Goal: Information Seeking & Learning: Learn about a topic

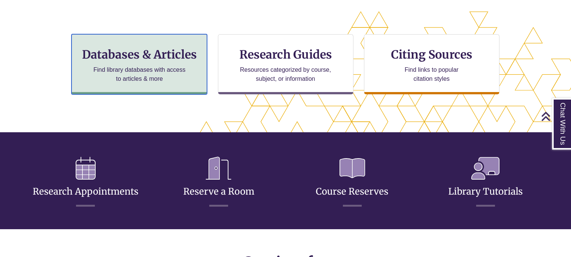
click at [174, 83] on p "Find library databases with access to articles & more" at bounding box center [139, 74] width 98 height 18
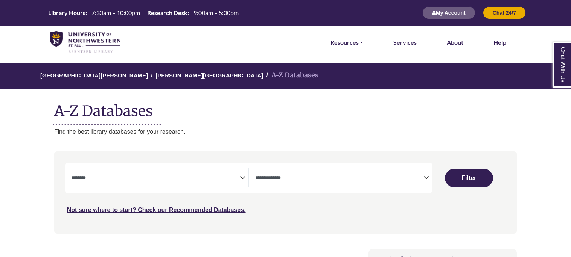
select select "Database Subject Filter"
select select "Database Types Filter"
select select "Database Subject Filter"
select select "Database Types Filter"
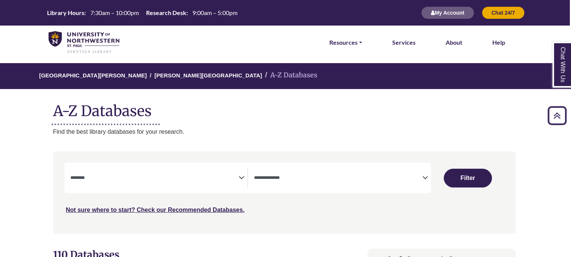
scroll to position [0, 2]
click at [194, 185] on span "Search filters" at bounding box center [154, 178] width 168 height 19
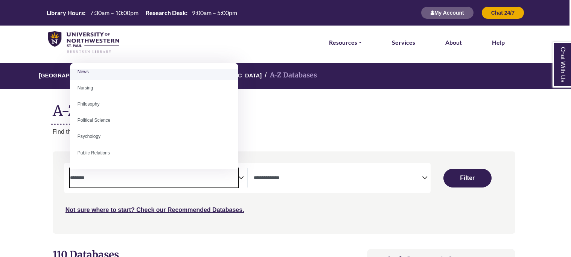
scroll to position [543, 0]
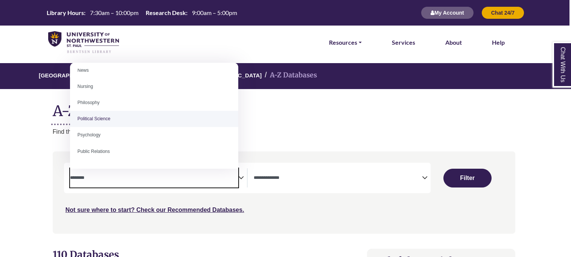
click at [328, 186] on span "Search filters" at bounding box center [338, 178] width 168 height 19
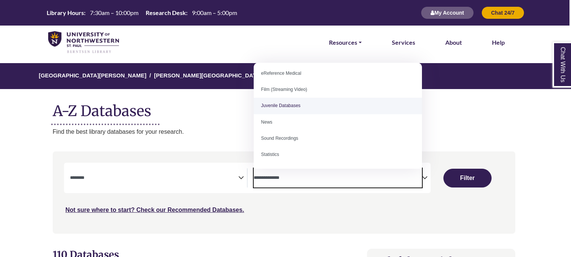
scroll to position [0, 0]
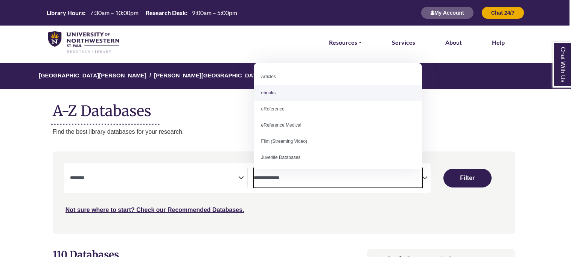
click at [488, 129] on p "Find the best library databases for your research." at bounding box center [284, 132] width 462 height 10
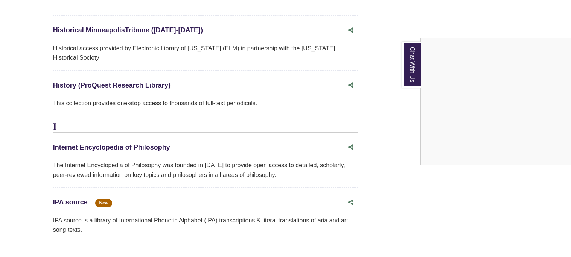
scroll to position [3606, 2]
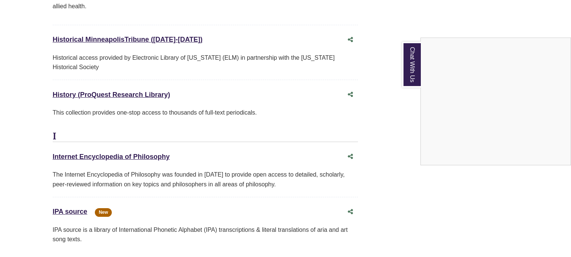
click at [79, 141] on div "Chat With Us" at bounding box center [285, 128] width 571 height 257
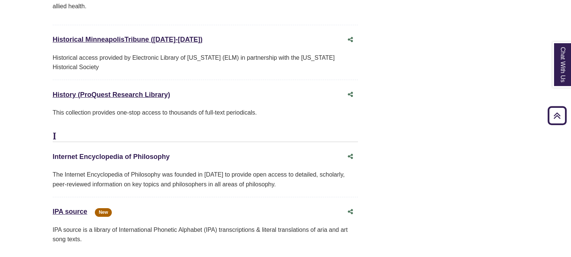
click at [82, 153] on link "Internet Encyclopedia of Philosophy This link opens in a new window" at bounding box center [111, 157] width 117 height 8
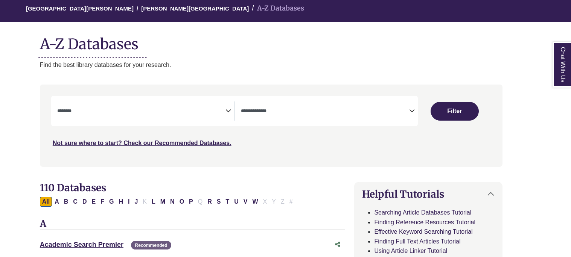
scroll to position [68, 14]
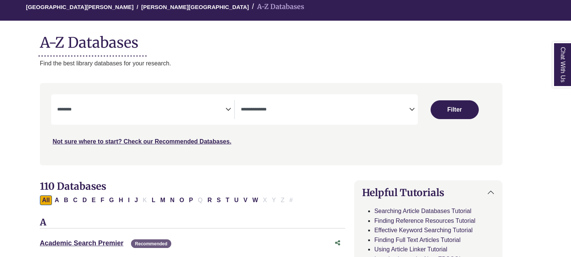
click at [166, 114] on span "Search filters" at bounding box center [141, 109] width 168 height 19
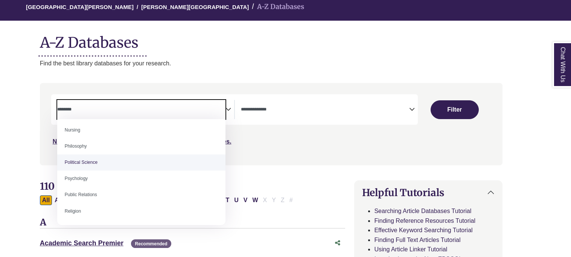
scroll to position [554, 0]
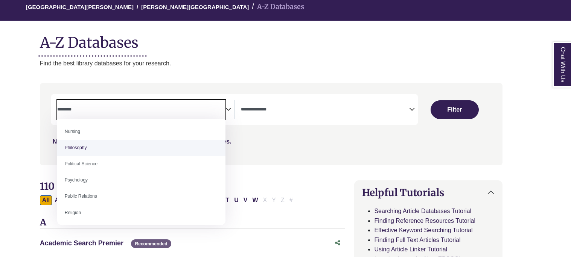
select select "******"
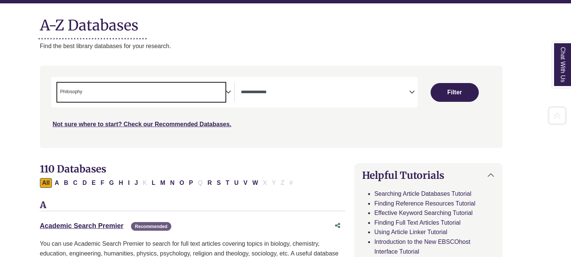
scroll to position [86, 14]
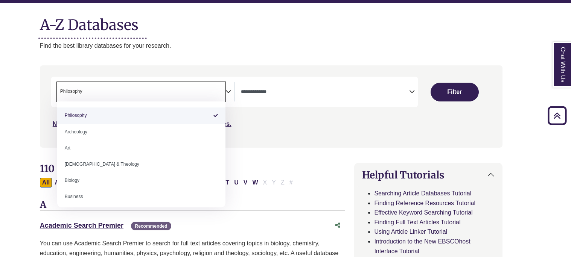
click at [256, 133] on div "Search filters" at bounding box center [270, 106] width 453 height 76
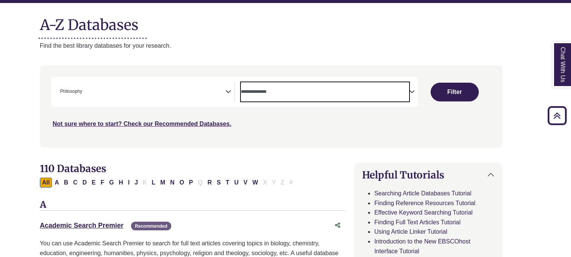
click at [331, 88] on span "Search filters" at bounding box center [325, 91] width 168 height 6
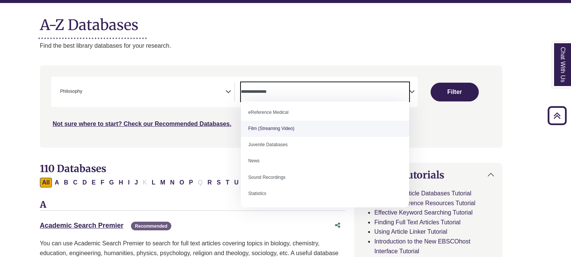
scroll to position [0, 0]
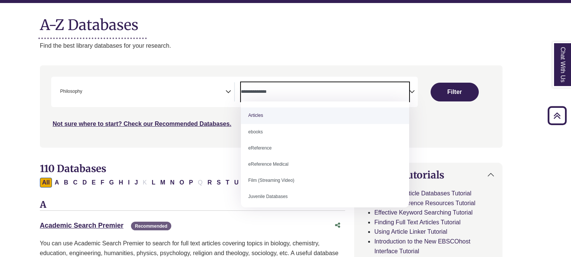
click at [320, 91] on textarea "Search" at bounding box center [325, 93] width 168 height 6
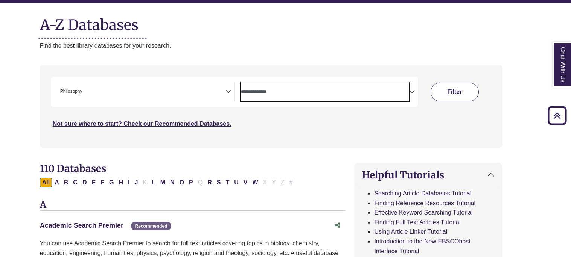
click at [447, 96] on button "Filter" at bounding box center [454, 92] width 48 height 19
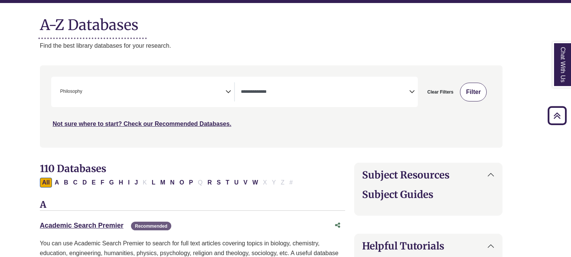
select select "Database Types Filter"
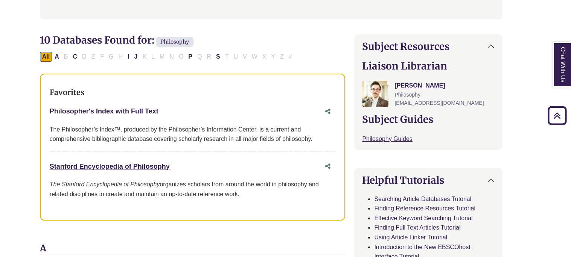
scroll to position [220, 14]
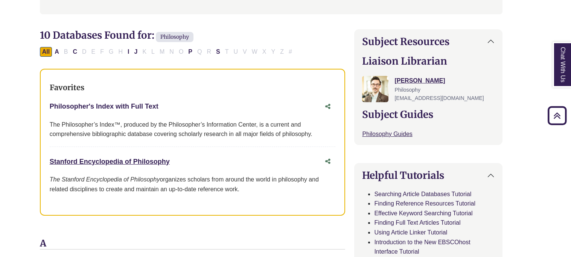
click at [122, 105] on link "Philosopher's Index with Full Text This link opens in a new window" at bounding box center [104, 107] width 109 height 8
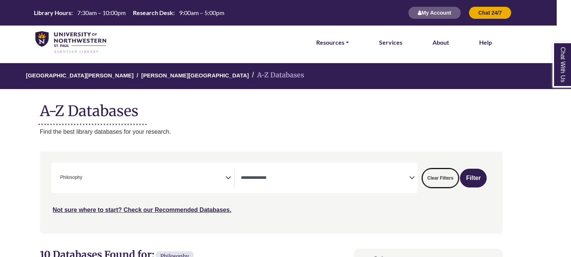
click at [434, 179] on button "Clear Filters" at bounding box center [440, 178] width 36 height 19
select select "Database Subject Filter"
select select "Database Types Filter"
select select "Database Subject Filter"
select select "Database Types Filter"
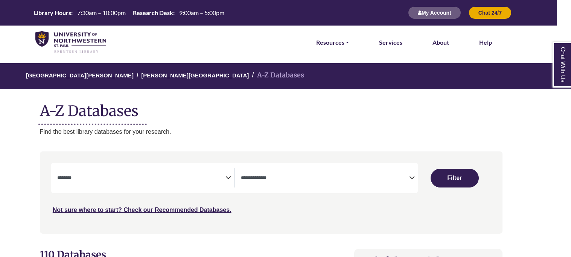
click at [434, 179] on button "Filter" at bounding box center [454, 178] width 48 height 19
select select "Database Subject Filter"
select select "Database Types Filter"
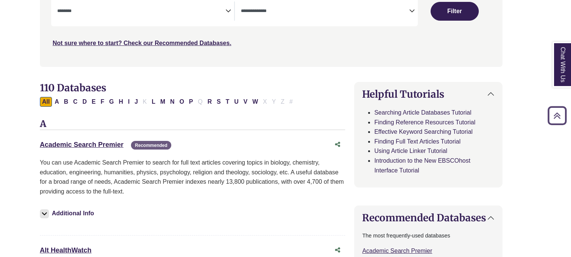
scroll to position [167, 14]
click at [68, 145] on link "Academic Search Premier This link opens in a new window" at bounding box center [82, 145] width 84 height 8
click at [87, 143] on link "Academic Search Premier This link opens in a new window" at bounding box center [82, 145] width 84 height 8
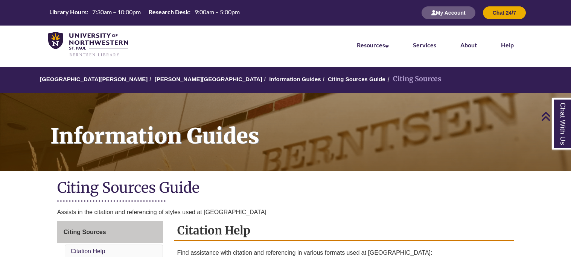
scroll to position [212, 0]
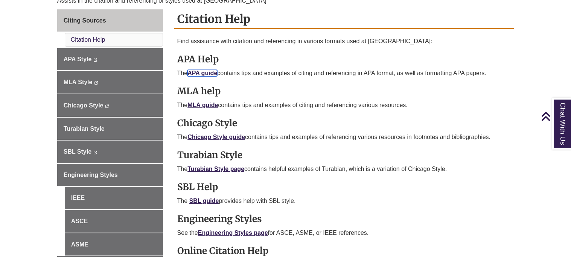
click at [204, 71] on link "APA guide" at bounding box center [202, 73] width 30 height 6
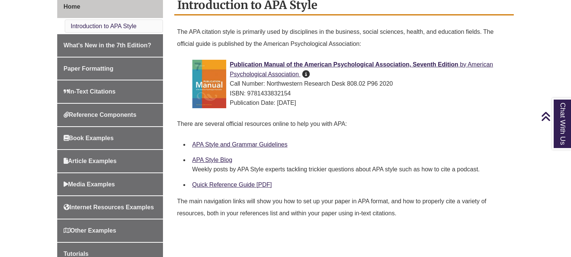
scroll to position [216, 0]
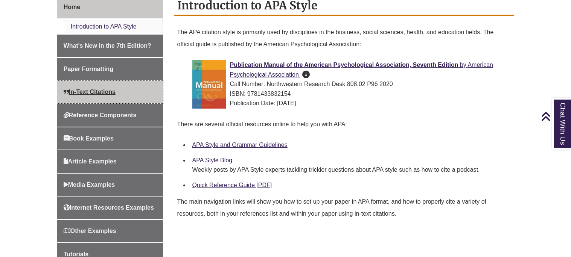
click at [128, 98] on link "In-Text Citations" at bounding box center [110, 92] width 106 height 23
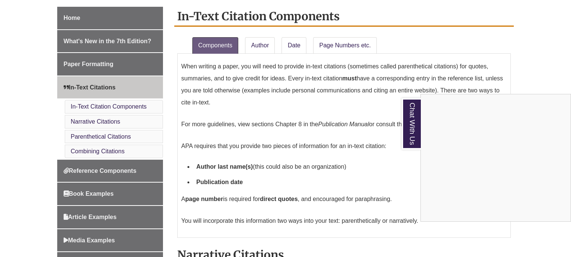
scroll to position [204, 0]
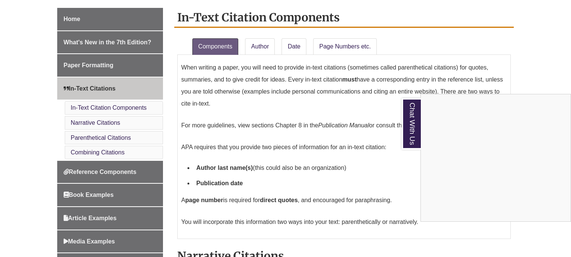
click at [115, 68] on div "Chat With Us" at bounding box center [285, 128] width 571 height 257
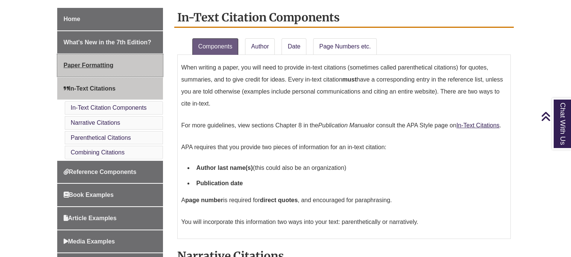
click at [107, 66] on span "Paper Formatting" at bounding box center [89, 65] width 50 height 6
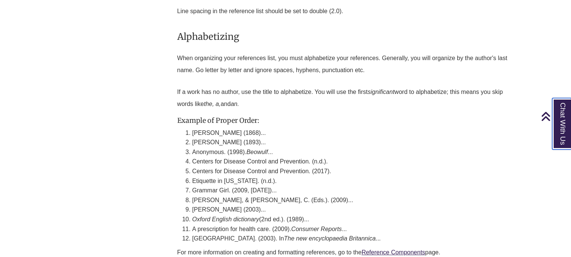
scroll to position [2257, 0]
